Goal: Information Seeking & Learning: Find specific fact

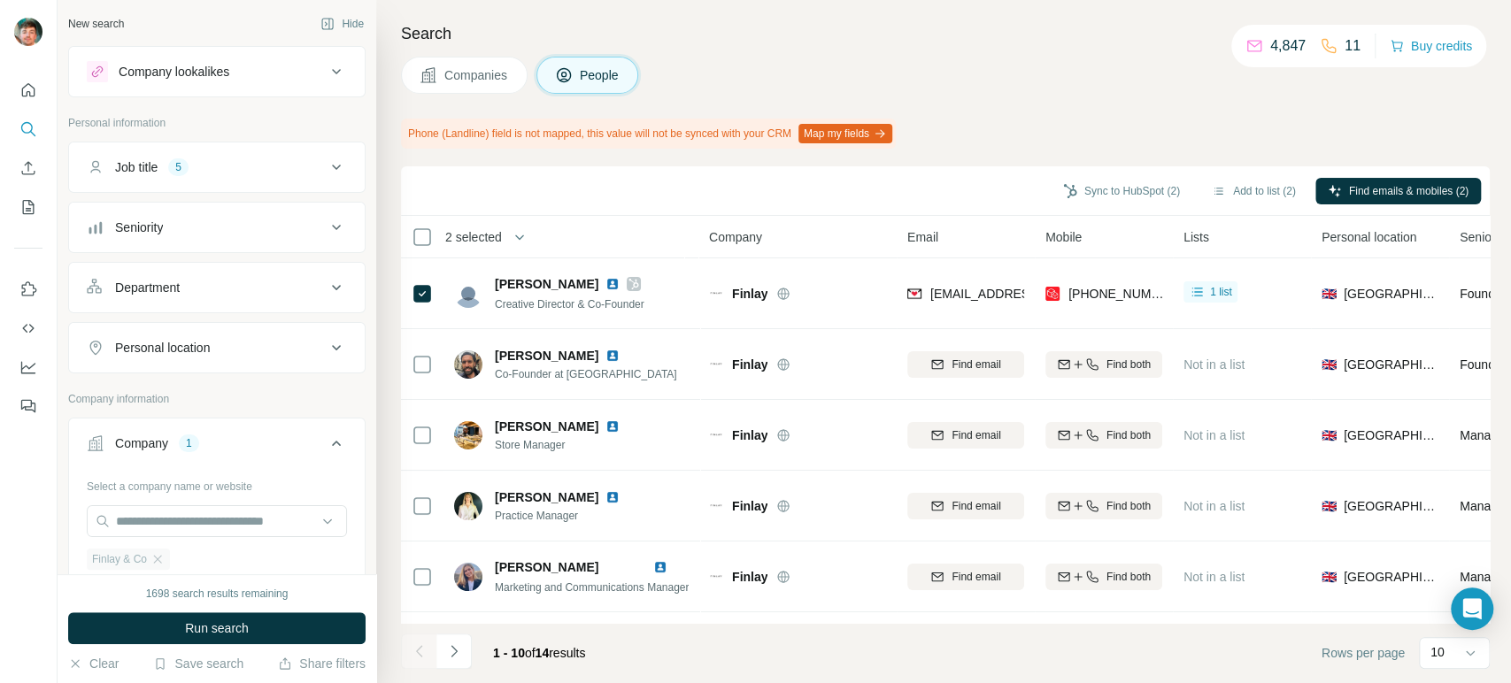
scroll to position [352, 0]
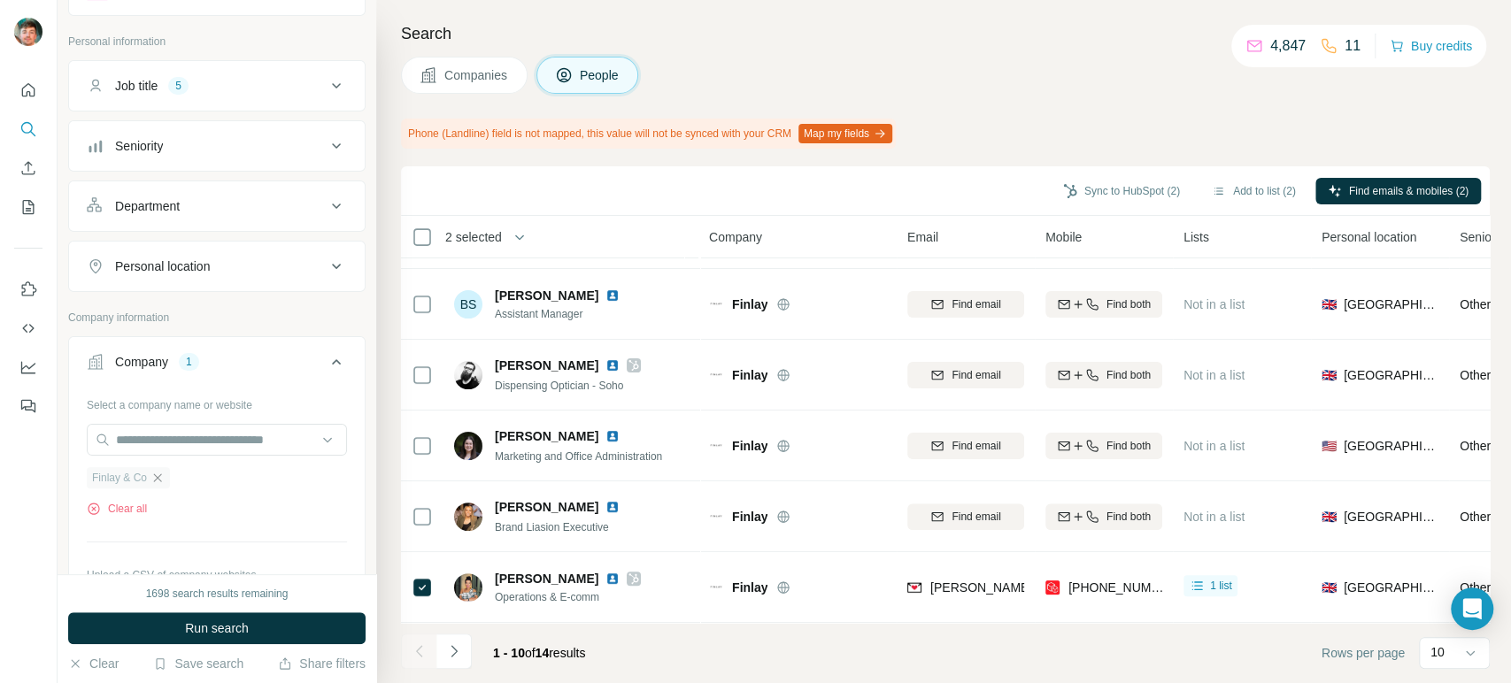
click at [158, 472] on icon "button" at bounding box center [158, 478] width 14 height 14
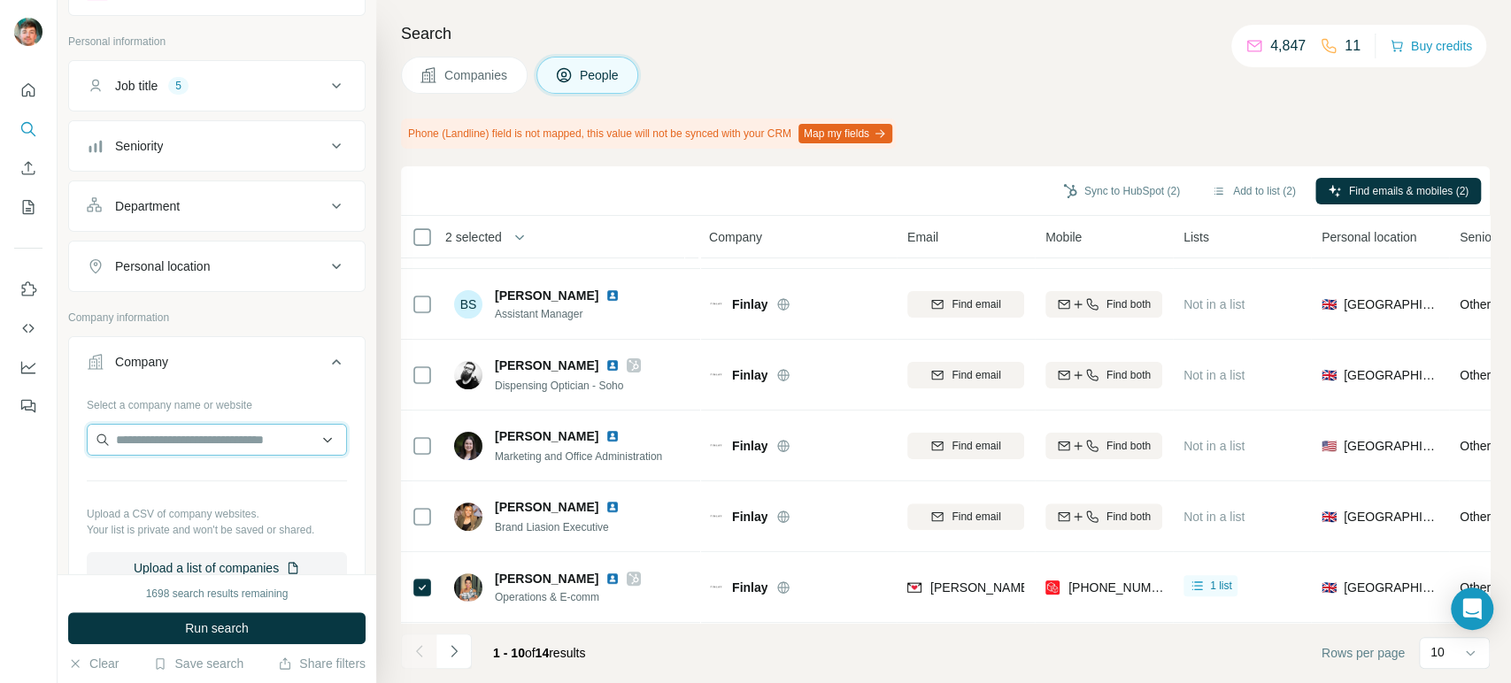
click at [193, 436] on input "text" at bounding box center [217, 440] width 260 height 32
paste input "**********"
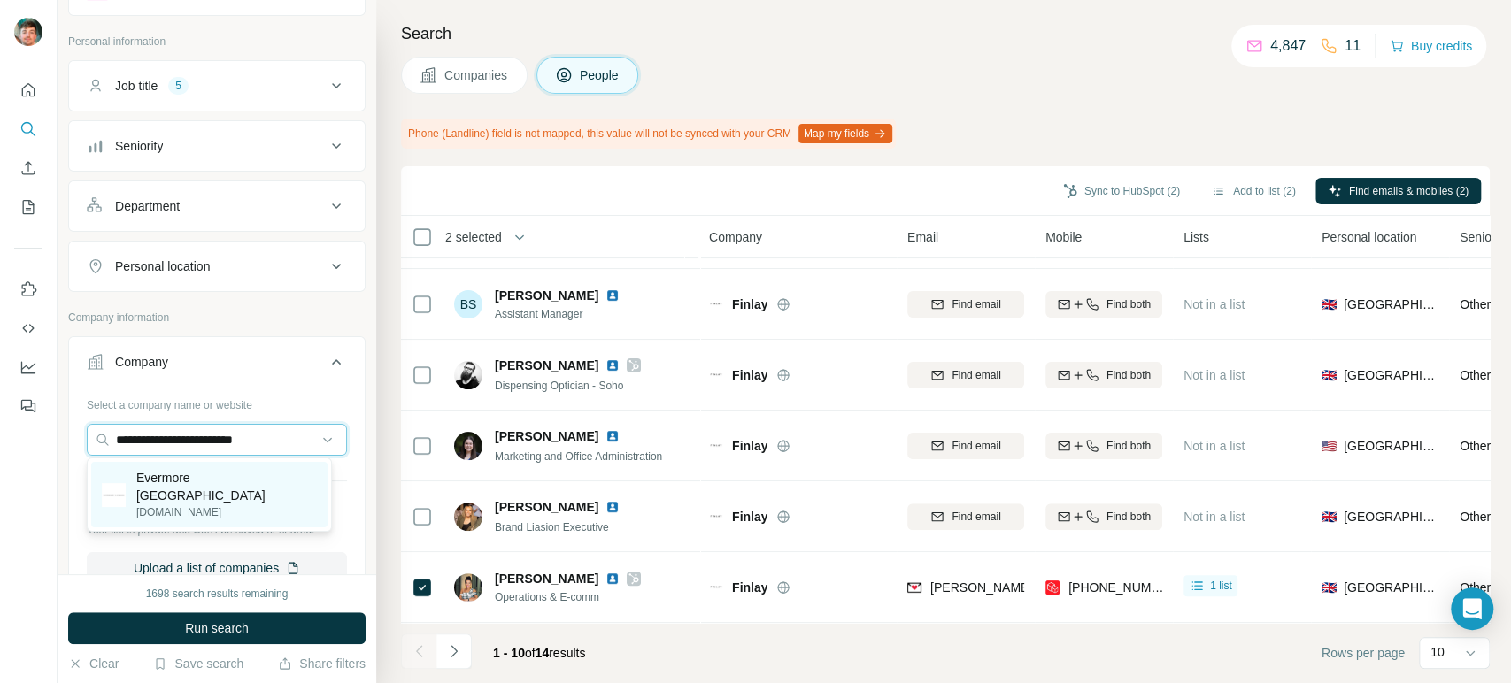
type input "**********"
click at [170, 477] on p "Evermore [GEOGRAPHIC_DATA]" at bounding box center [226, 486] width 181 height 35
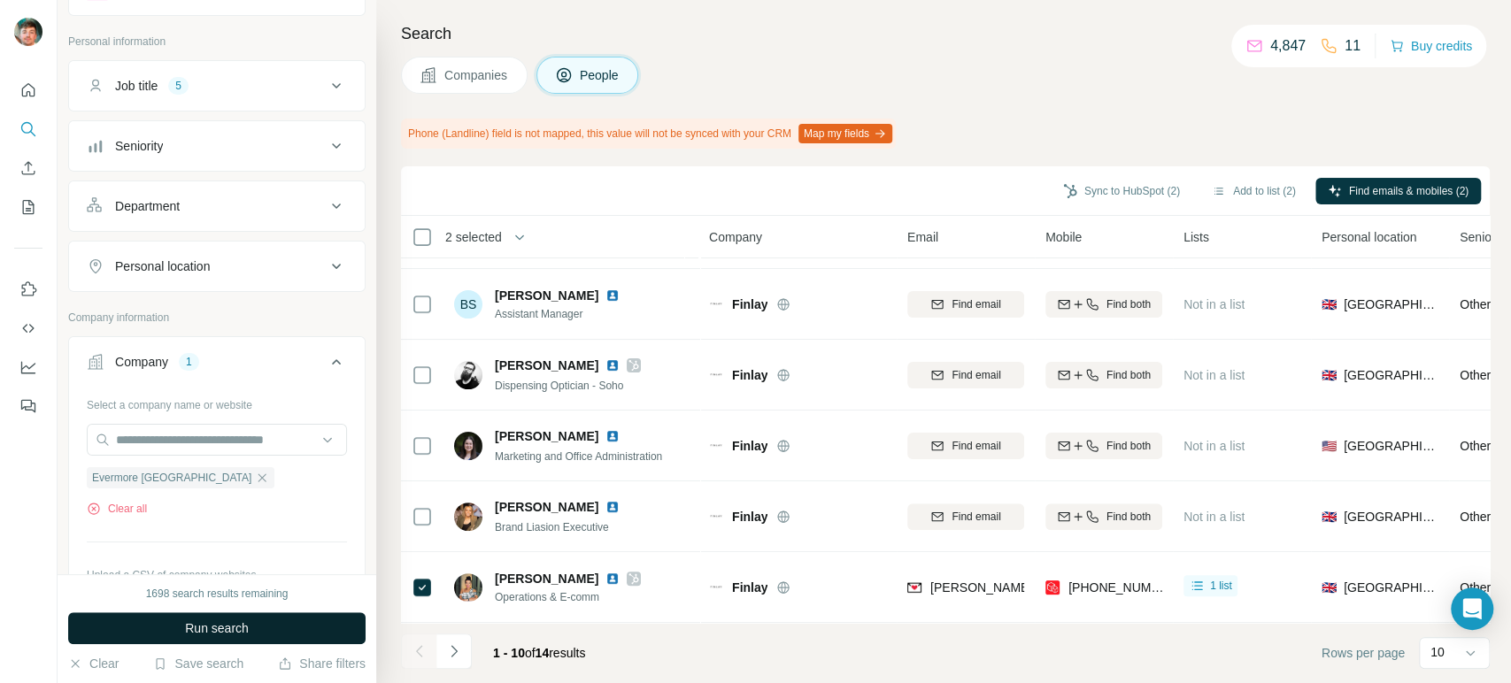
click at [127, 634] on button "Run search" at bounding box center [216, 629] width 297 height 32
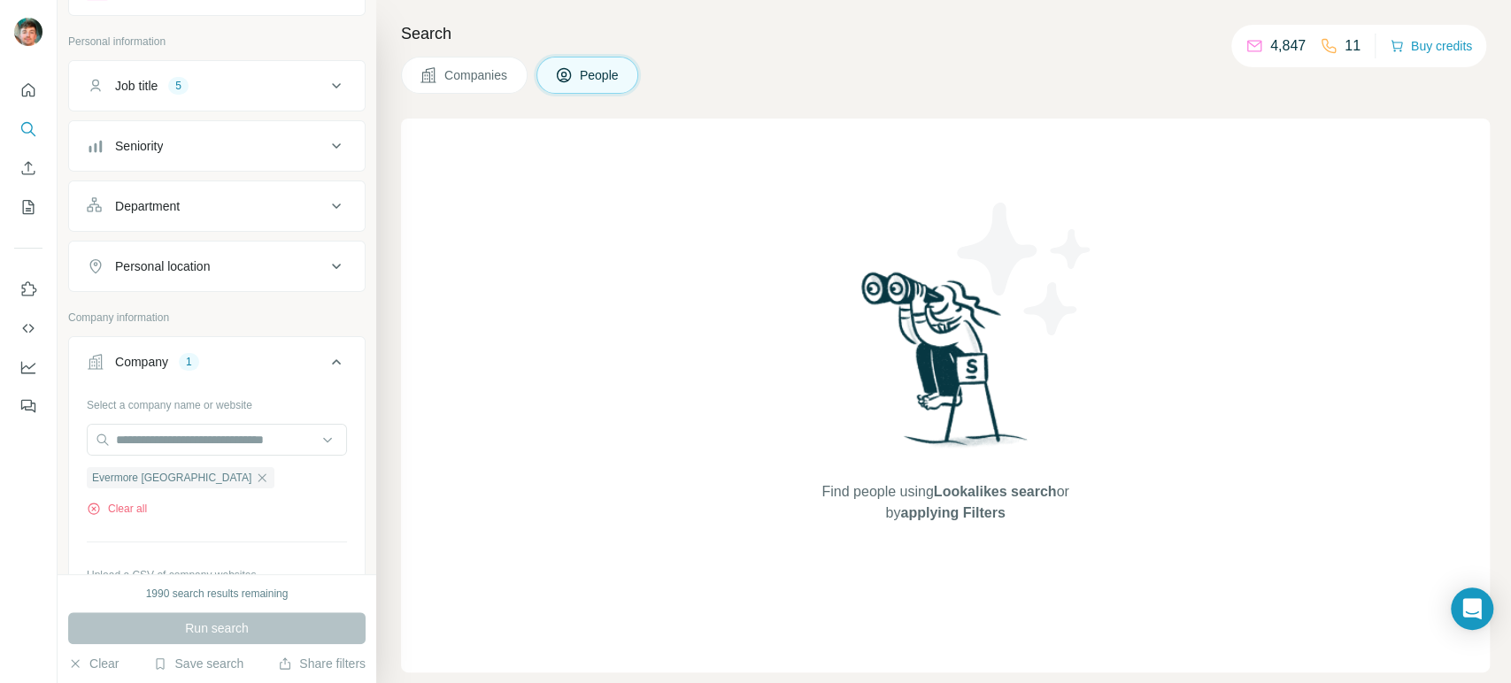
click at [326, 104] on button "Job title 5" at bounding box center [217, 86] width 296 height 42
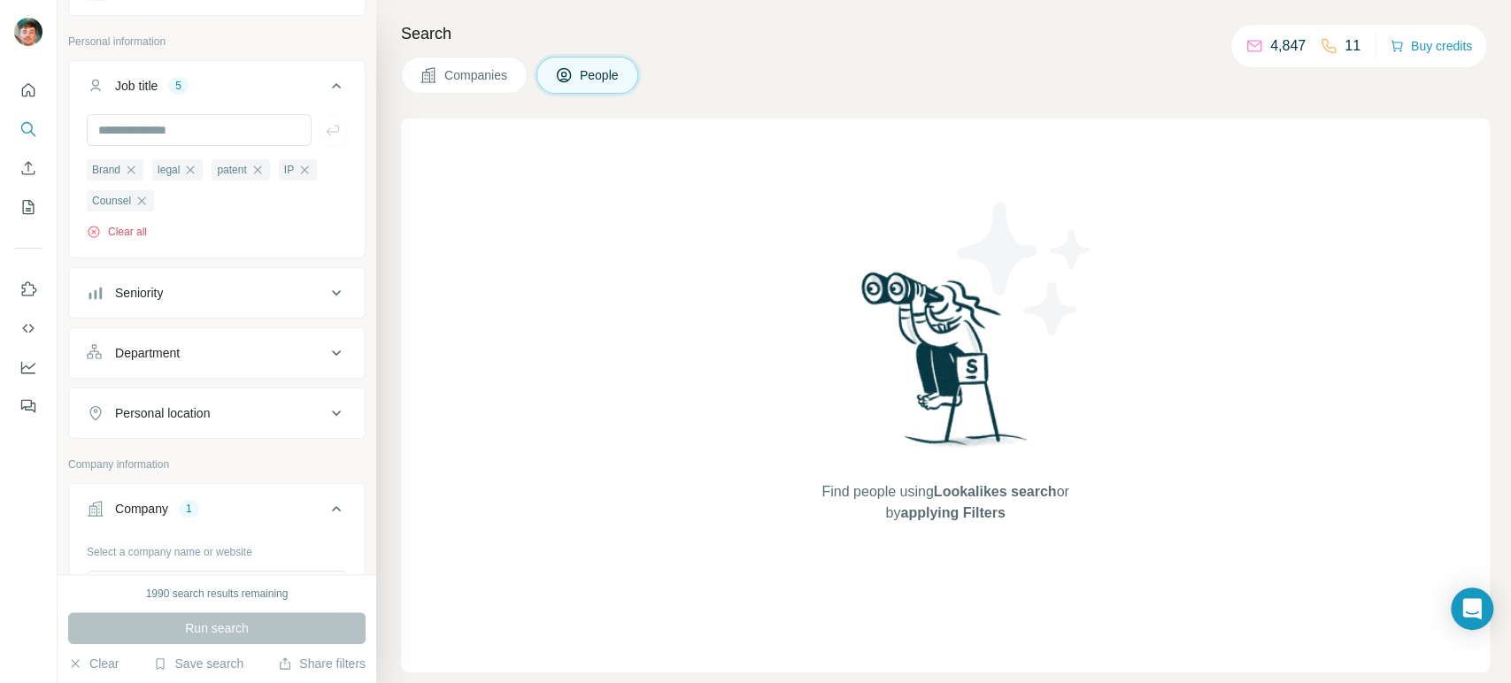
click at [147, 225] on button "Clear all" at bounding box center [117, 232] width 60 height 16
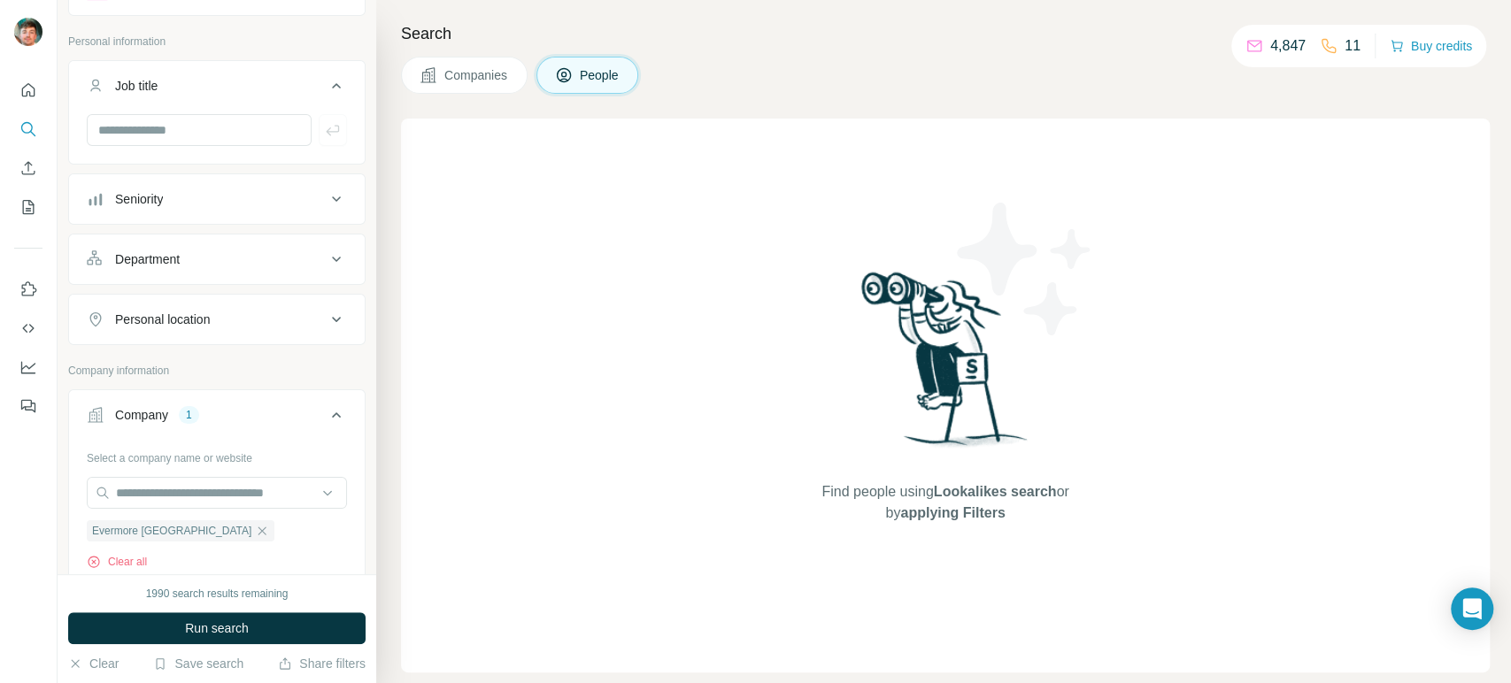
click at [178, 626] on button "Run search" at bounding box center [216, 629] width 297 height 32
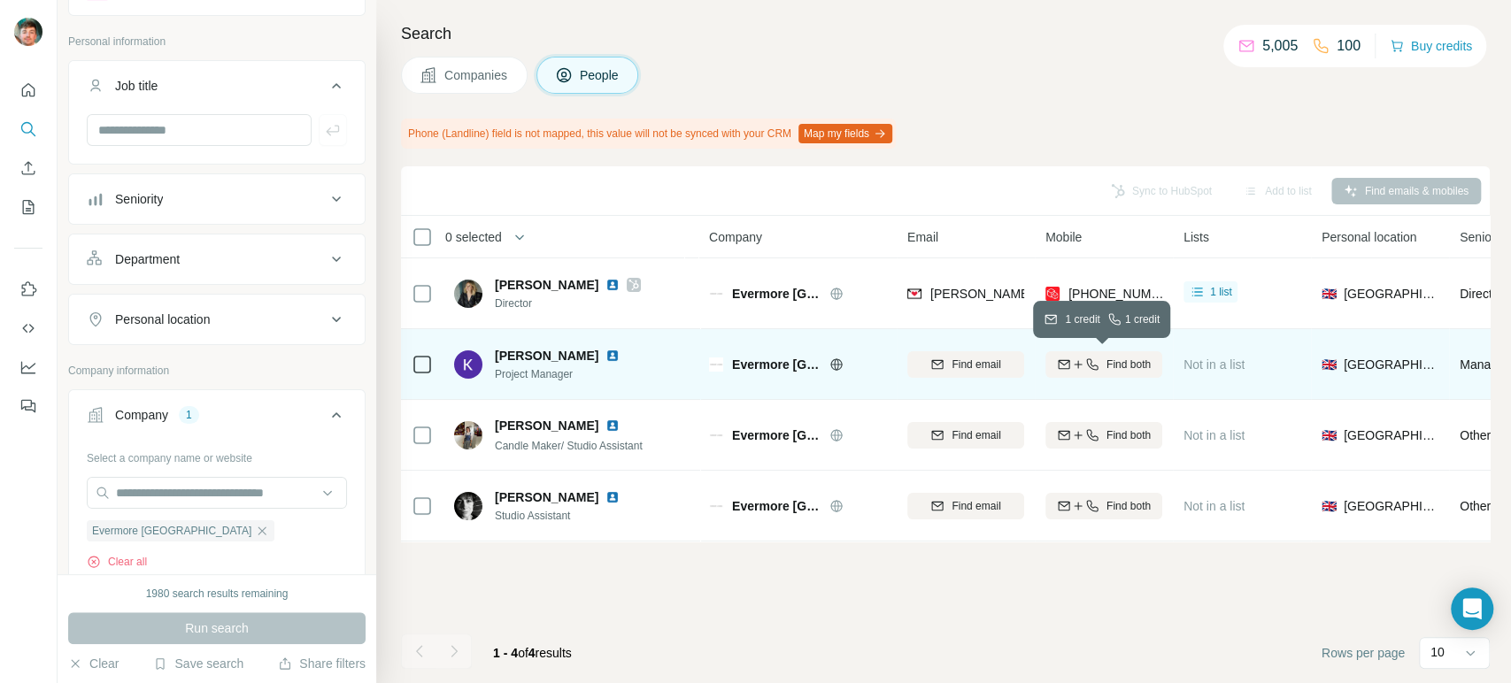
click at [1097, 358] on icon "button" at bounding box center [1092, 365] width 14 height 14
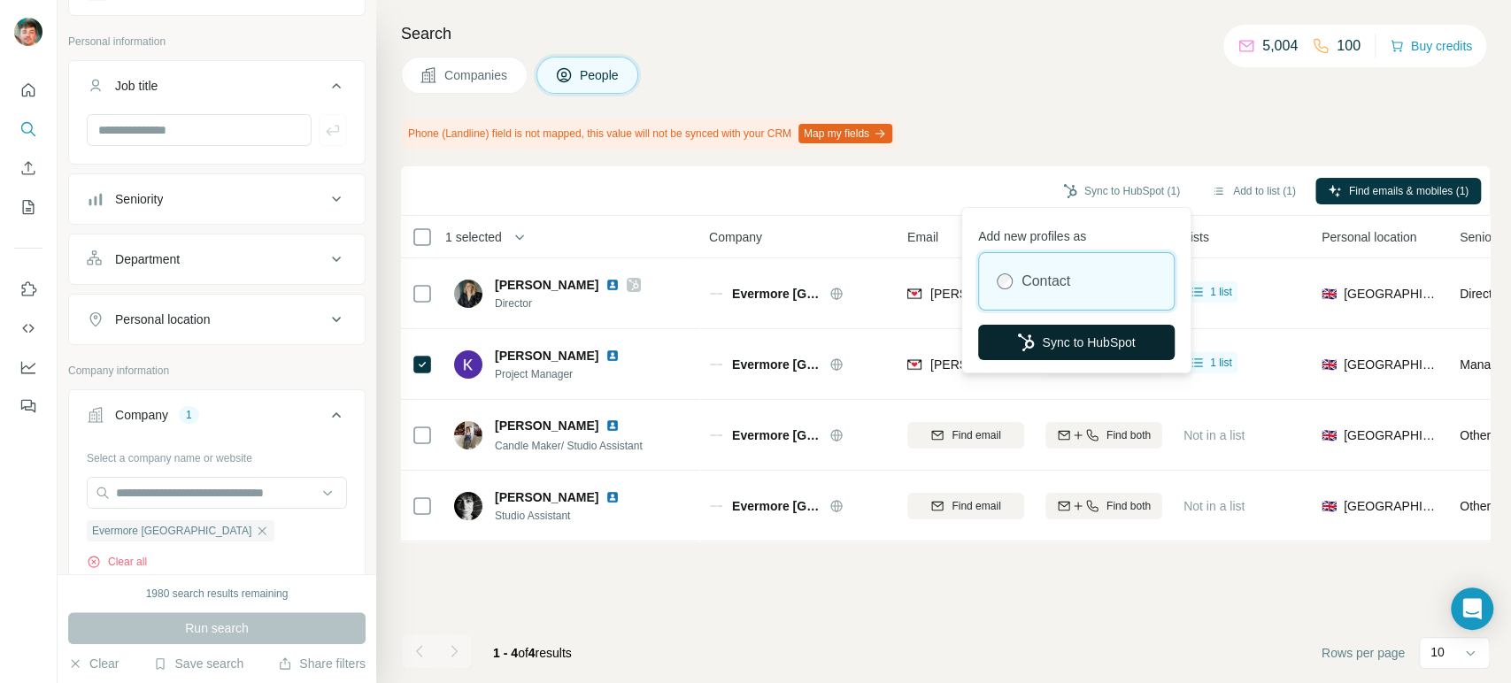
click at [1018, 337] on icon "button" at bounding box center [1026, 343] width 16 height 18
